Goal: Task Accomplishment & Management: Complete application form

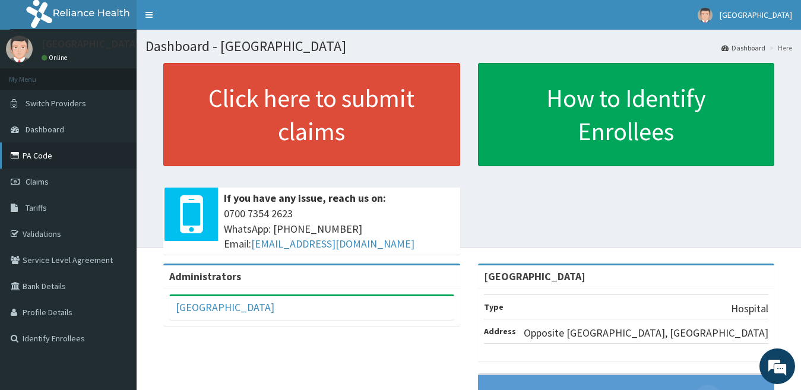
click at [55, 156] on link "PA Code" at bounding box center [68, 156] width 137 height 26
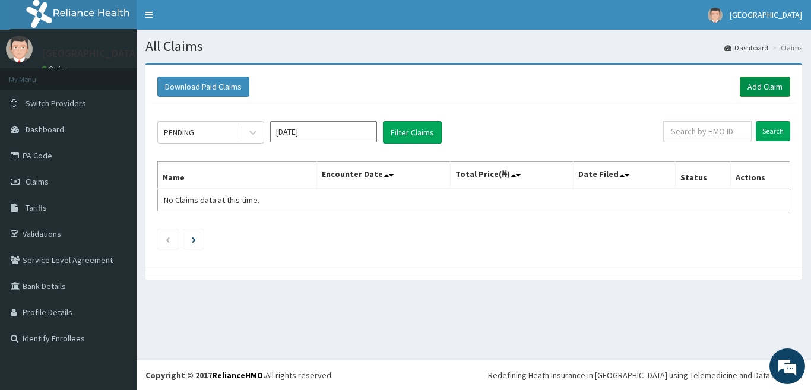
click at [744, 87] on link "Add Claim" at bounding box center [765, 87] width 50 height 20
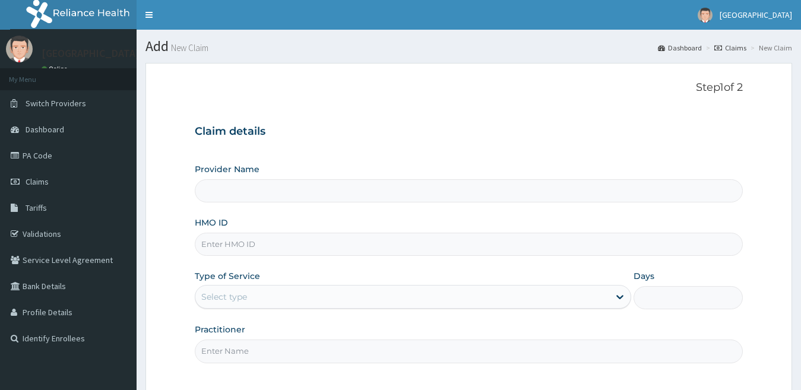
type input "[GEOGRAPHIC_DATA]"
click at [643, 248] on input "HMO ID" at bounding box center [469, 244] width 549 height 23
type input "h"
type input "HPY/10067/A"
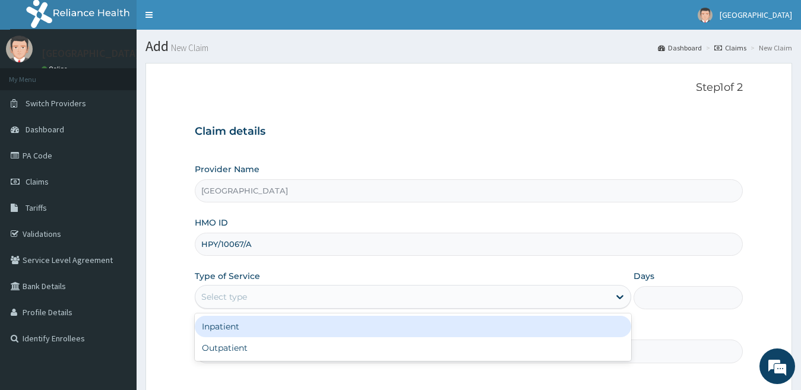
click at [574, 301] on div "Select type" at bounding box center [402, 296] width 415 height 19
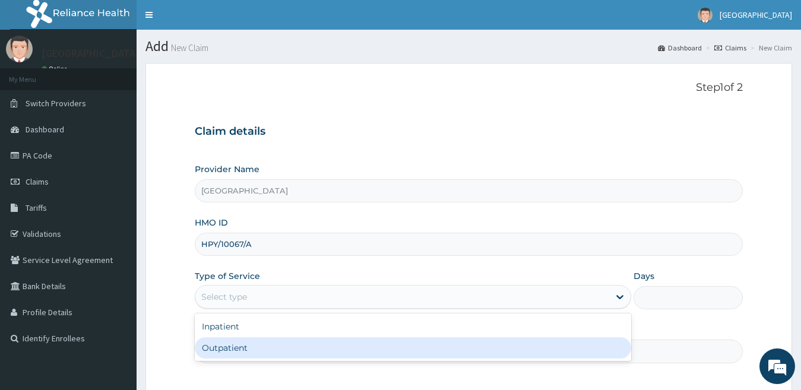
click at [545, 346] on div "Outpatient" at bounding box center [413, 347] width 437 height 21
type input "1"
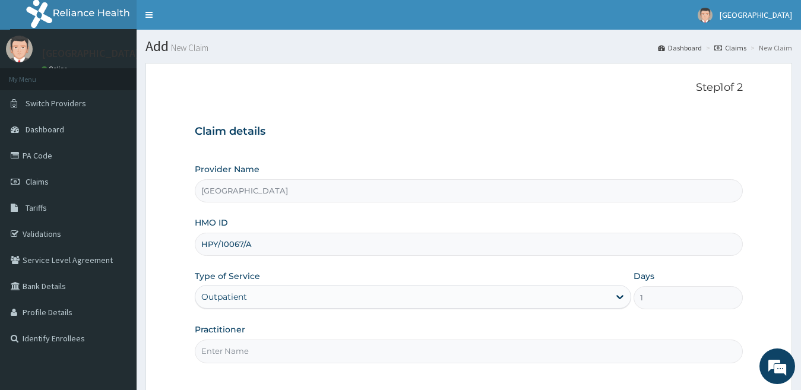
click at [533, 353] on input "Practitioner" at bounding box center [469, 351] width 549 height 23
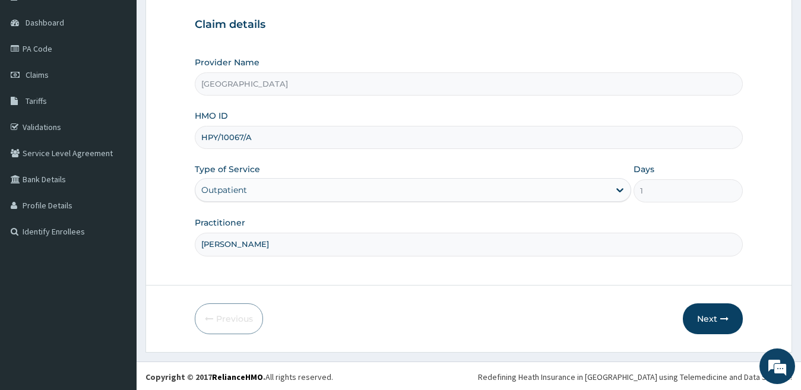
scroll to position [109, 0]
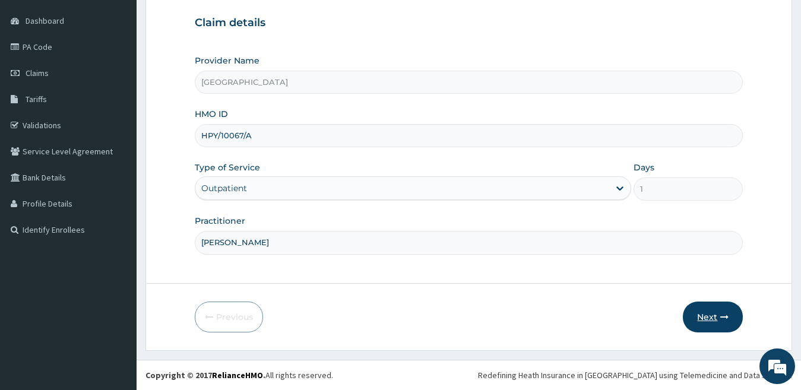
type input "[PERSON_NAME]"
click at [707, 312] on button "Next" at bounding box center [713, 317] width 60 height 31
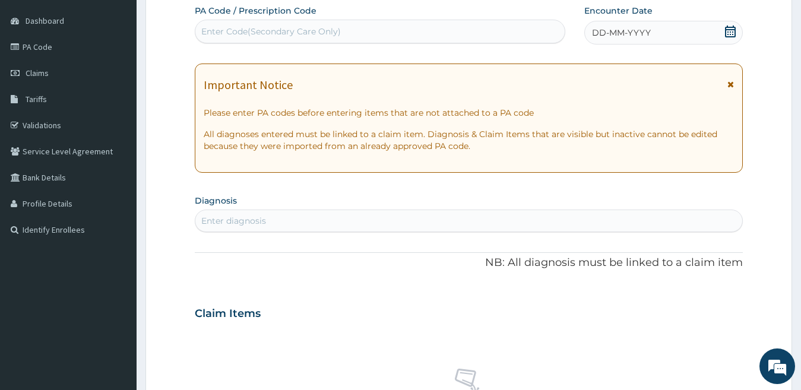
click at [536, 33] on div "Enter Code(Secondary Care Only)" at bounding box center [379, 31] width 369 height 19
type input "PA/5CAD1C"
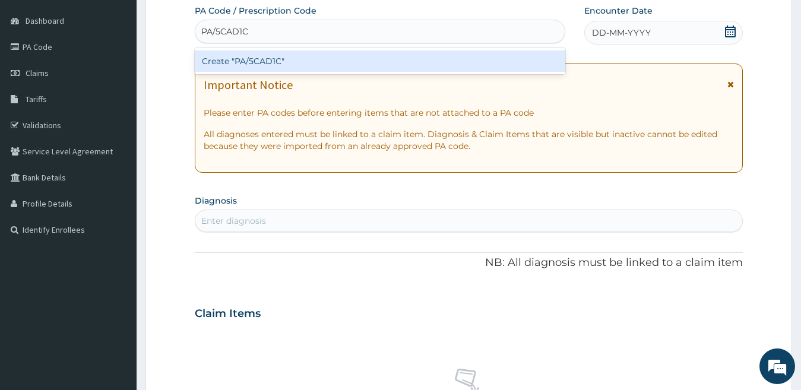
click at [529, 68] on div "Create "PA/5CAD1C"" at bounding box center [380, 60] width 371 height 21
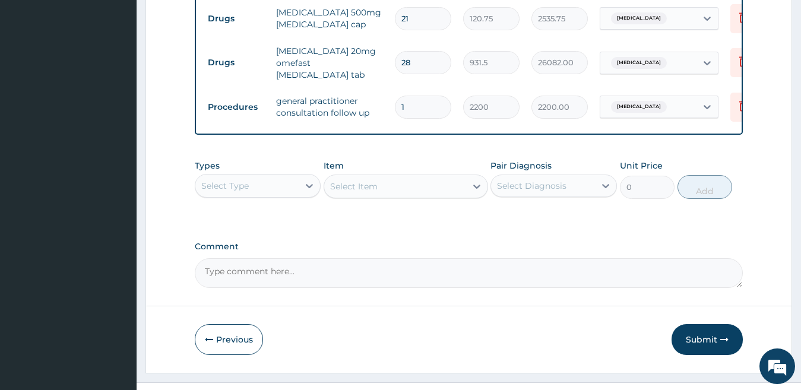
scroll to position [502, 0]
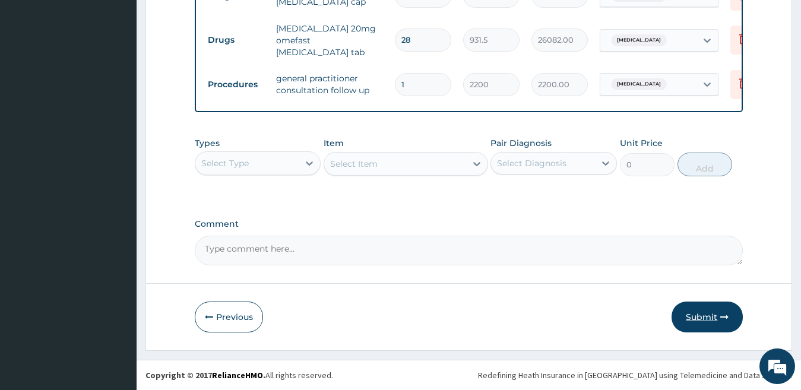
click at [709, 312] on button "Submit" at bounding box center [707, 317] width 71 height 31
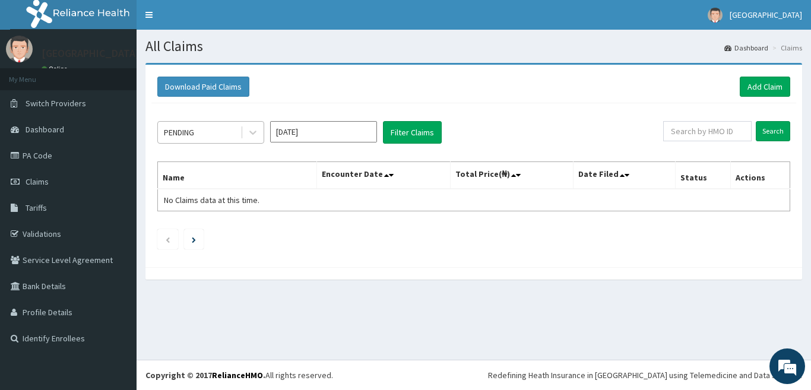
click at [235, 131] on div "PENDING" at bounding box center [199, 132] width 83 height 19
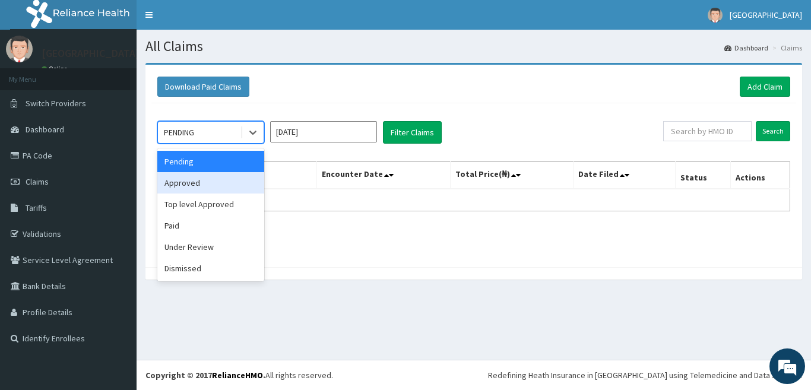
click at [213, 188] on div "Approved" at bounding box center [210, 182] width 107 height 21
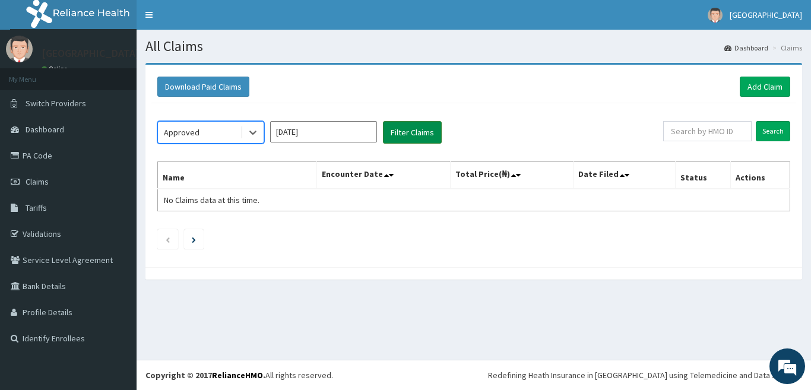
click at [403, 129] on button "Filter Claims" at bounding box center [412, 132] width 59 height 23
